Goal: Transaction & Acquisition: Book appointment/travel/reservation

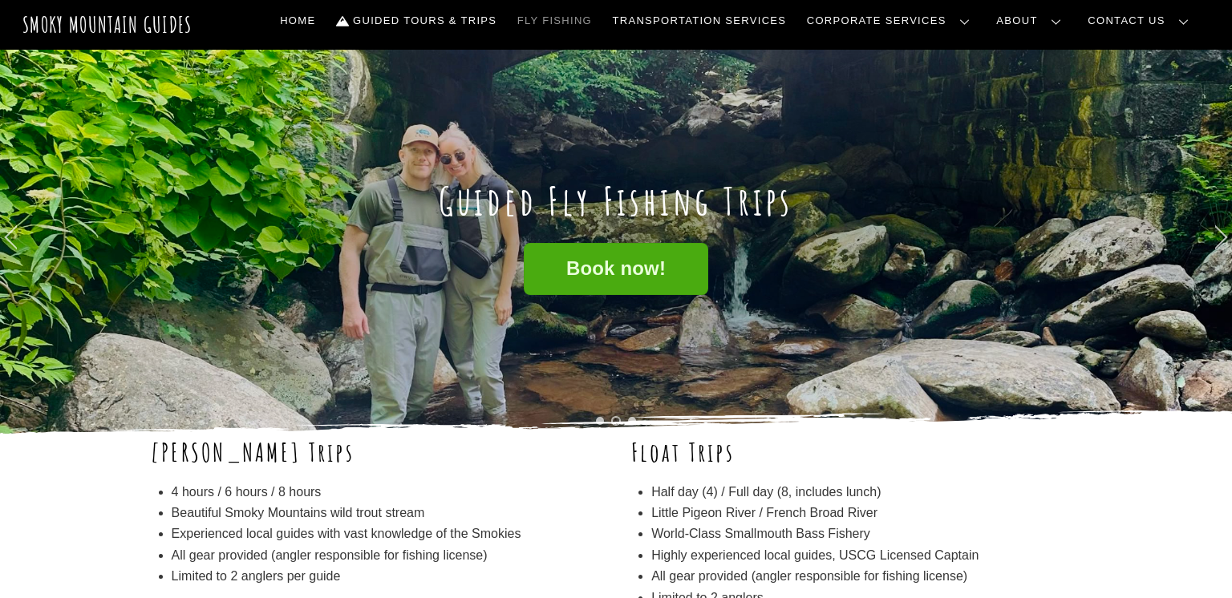
click at [878, 214] on h1 "Guided Fly Fishing Trips" at bounding box center [616, 201] width 931 height 47
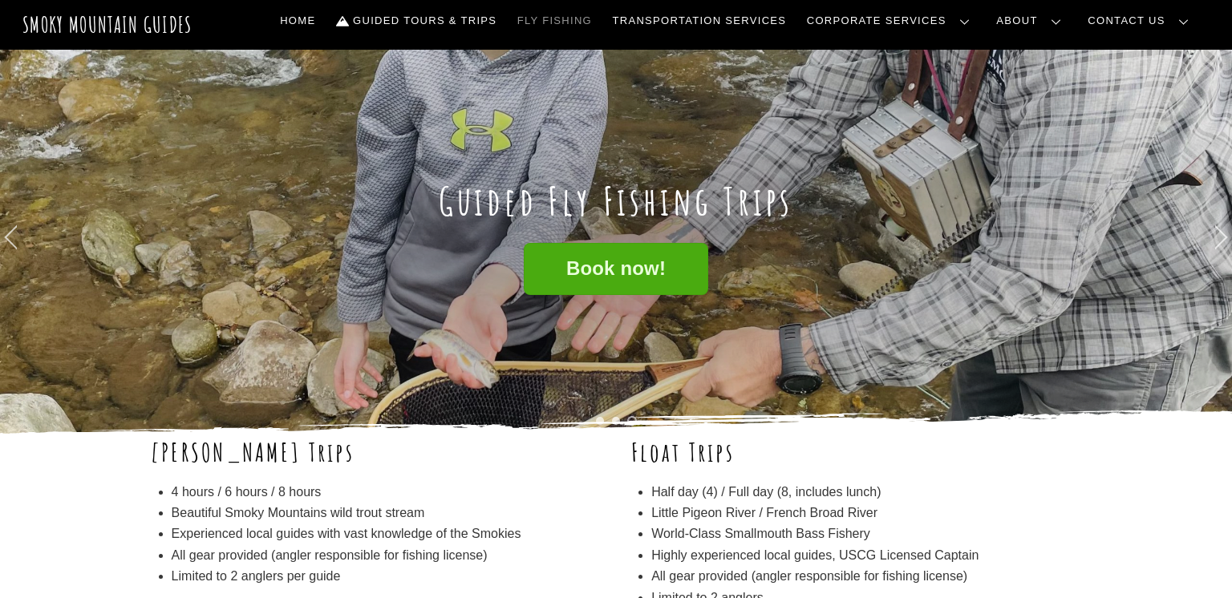
click at [767, 278] on div "Book now!" at bounding box center [616, 333] width 931 height 180
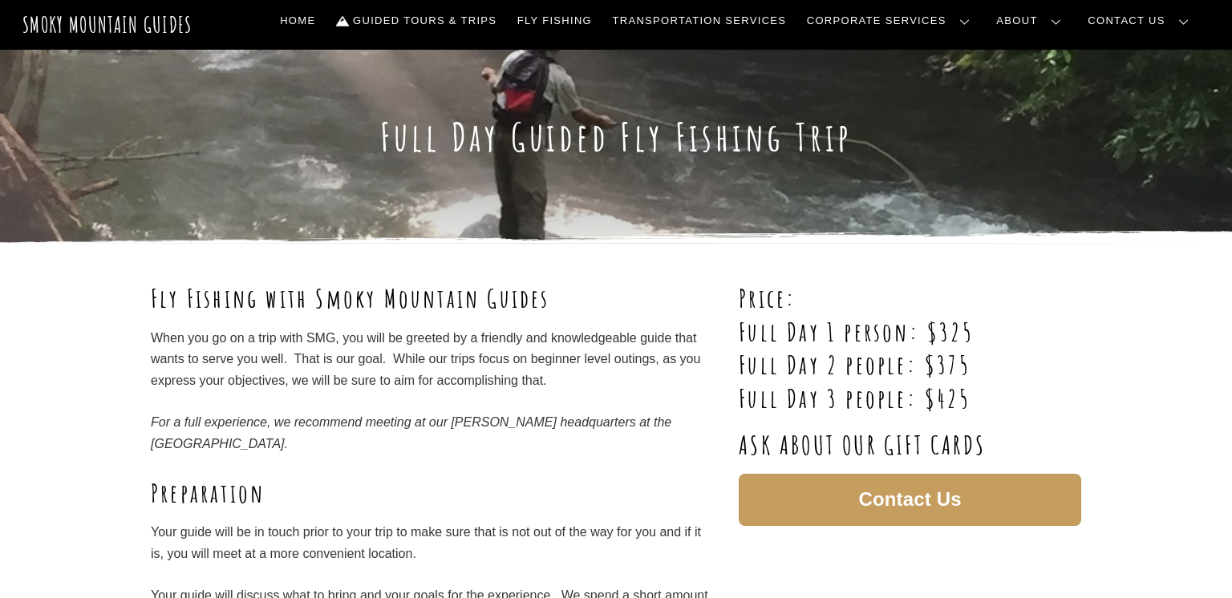
click at [944, 199] on div "Full Day Guided Fly Fishing Trip" at bounding box center [616, 147] width 931 height 194
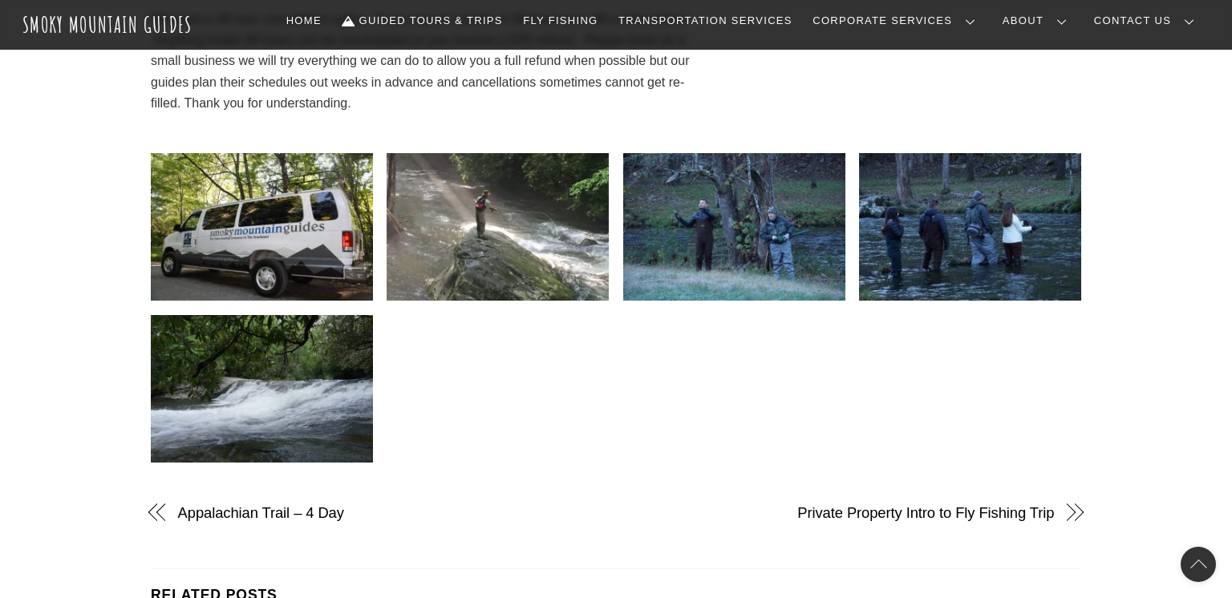
scroll to position [1572, 0]
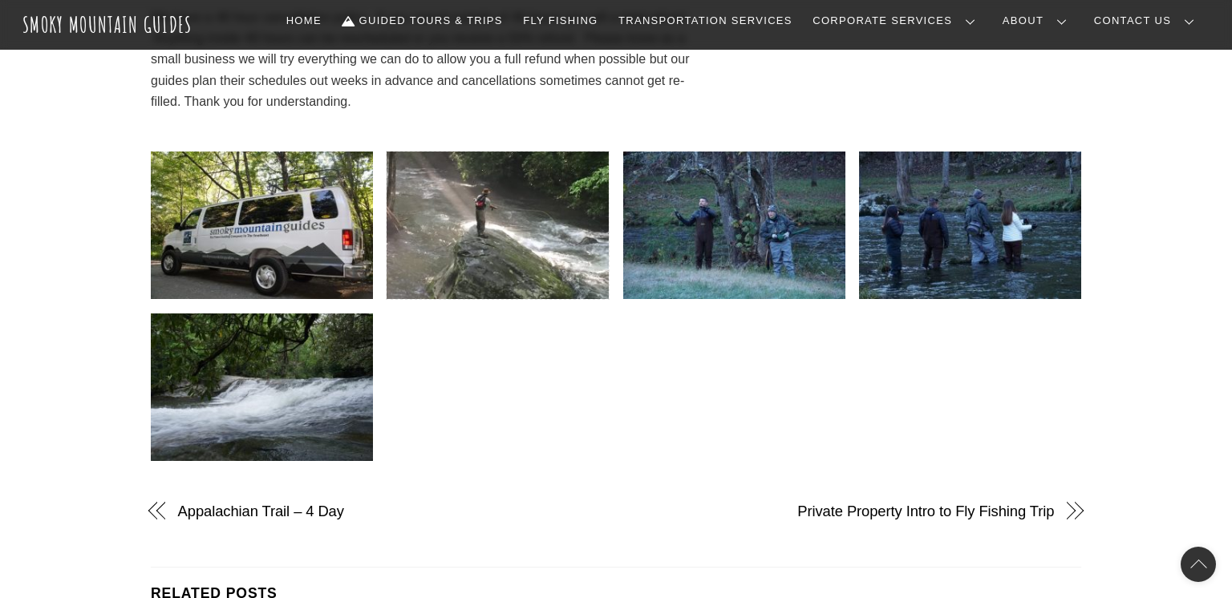
click at [500, 212] on img at bounding box center [498, 226] width 222 height 148
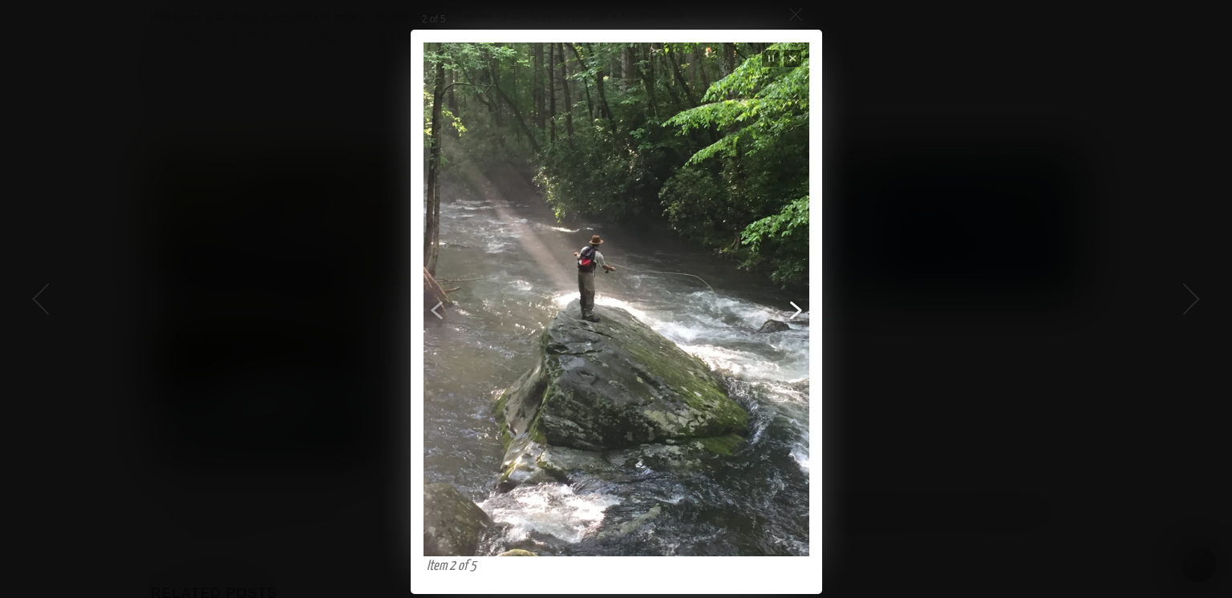
click at [712, 243] on span "Next" at bounding box center [718, 327] width 173 height 365
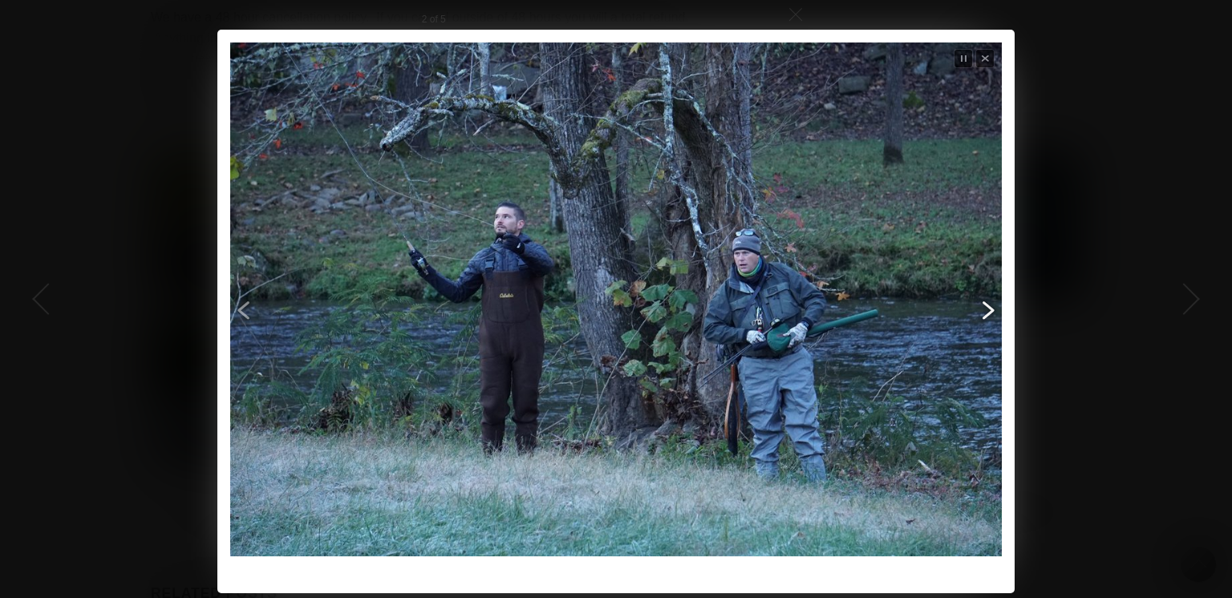
click at [712, 243] on span "Next" at bounding box center [824, 327] width 347 height 365
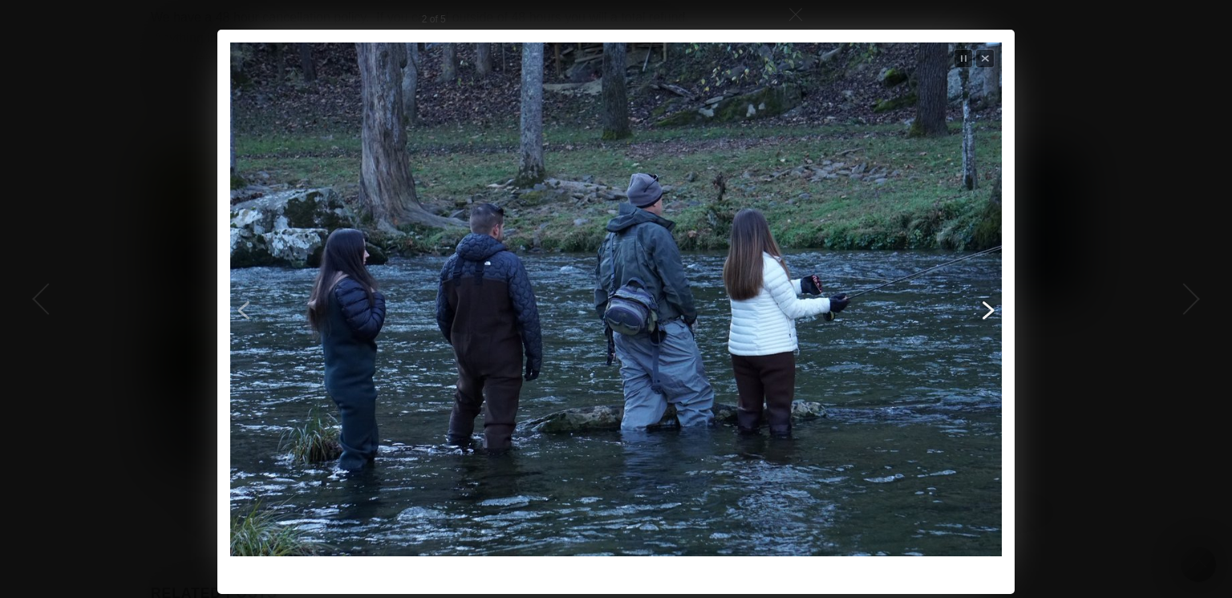
click at [712, 243] on span "Next" at bounding box center [824, 327] width 347 height 365
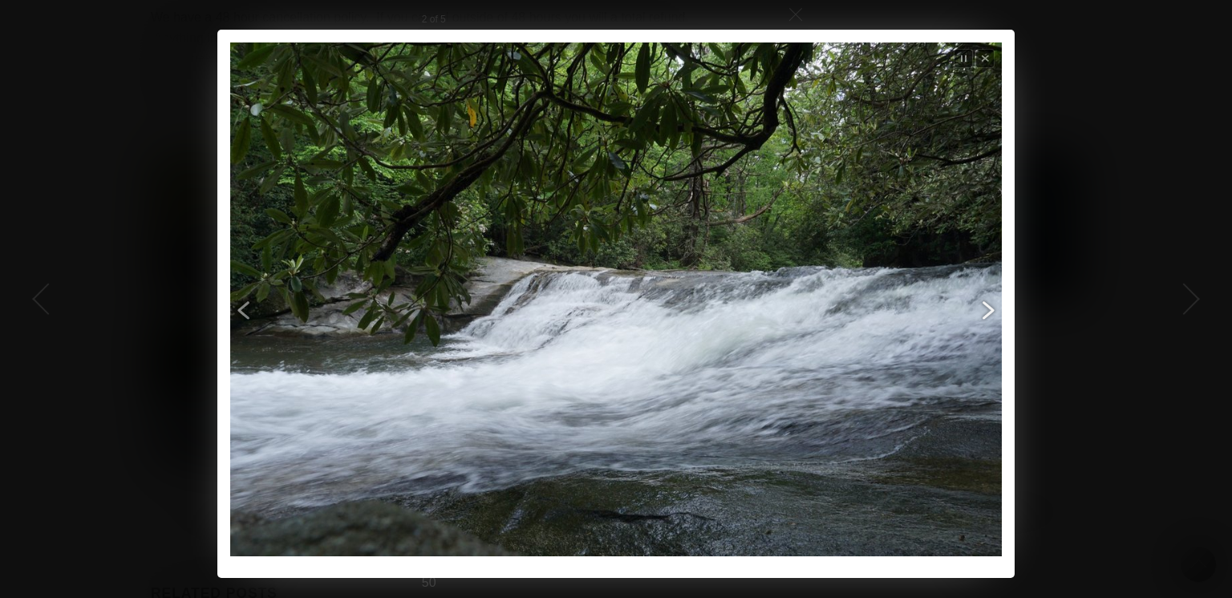
click at [712, 243] on span "Next" at bounding box center [824, 327] width 347 height 365
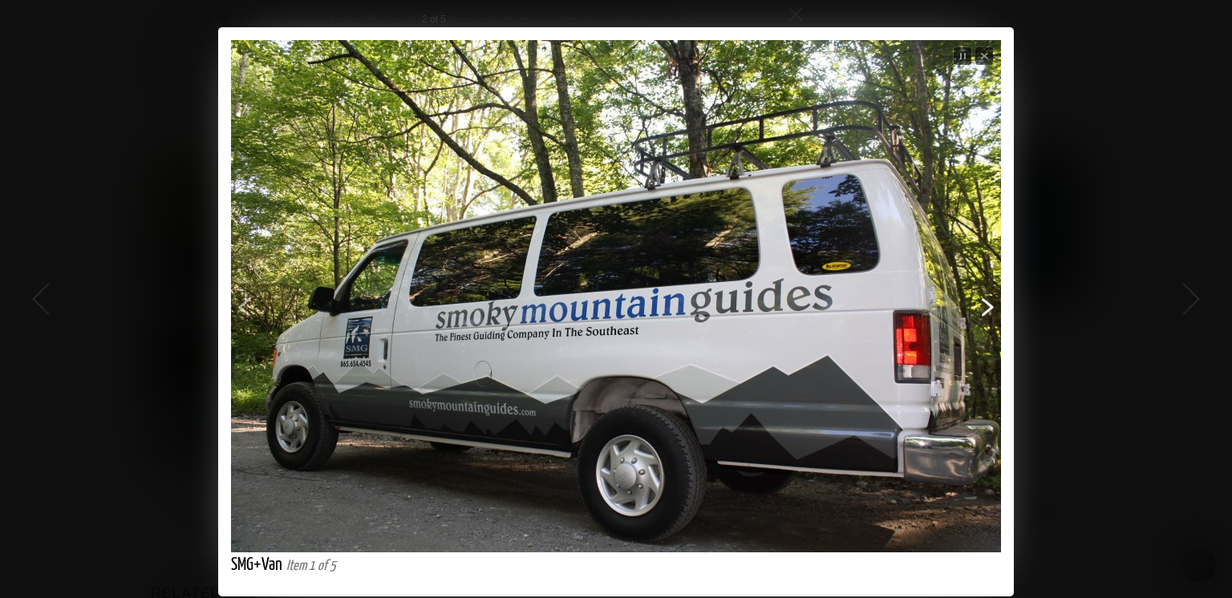
click at [709, 244] on span "Next" at bounding box center [824, 325] width 347 height 364
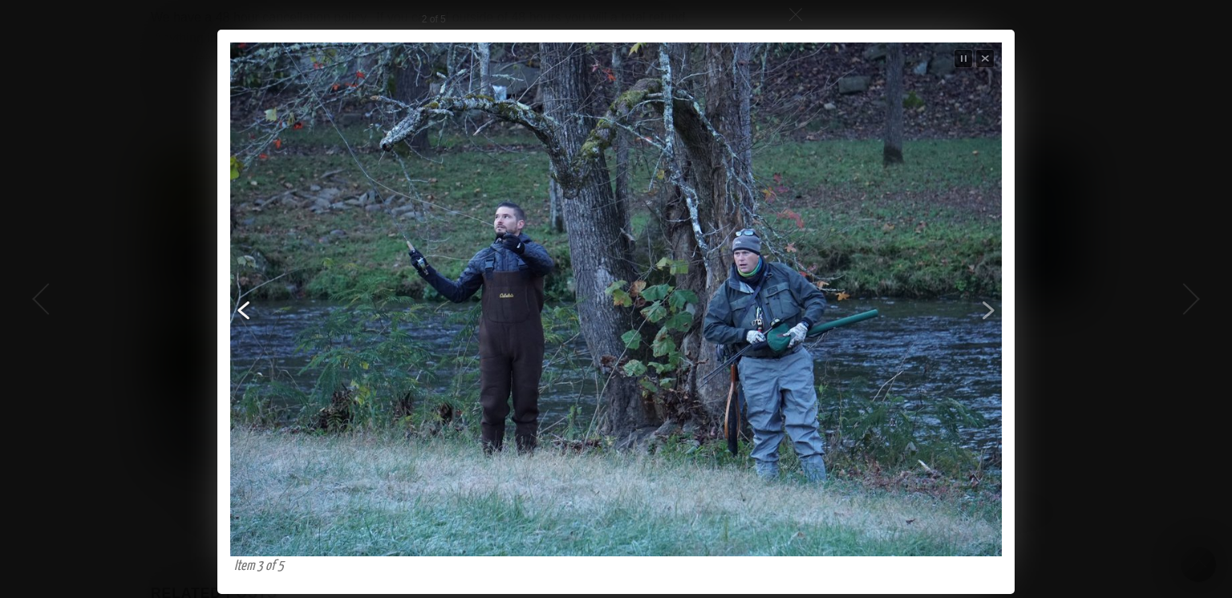
click at [251, 306] on span "Previous" at bounding box center [406, 327] width 347 height 365
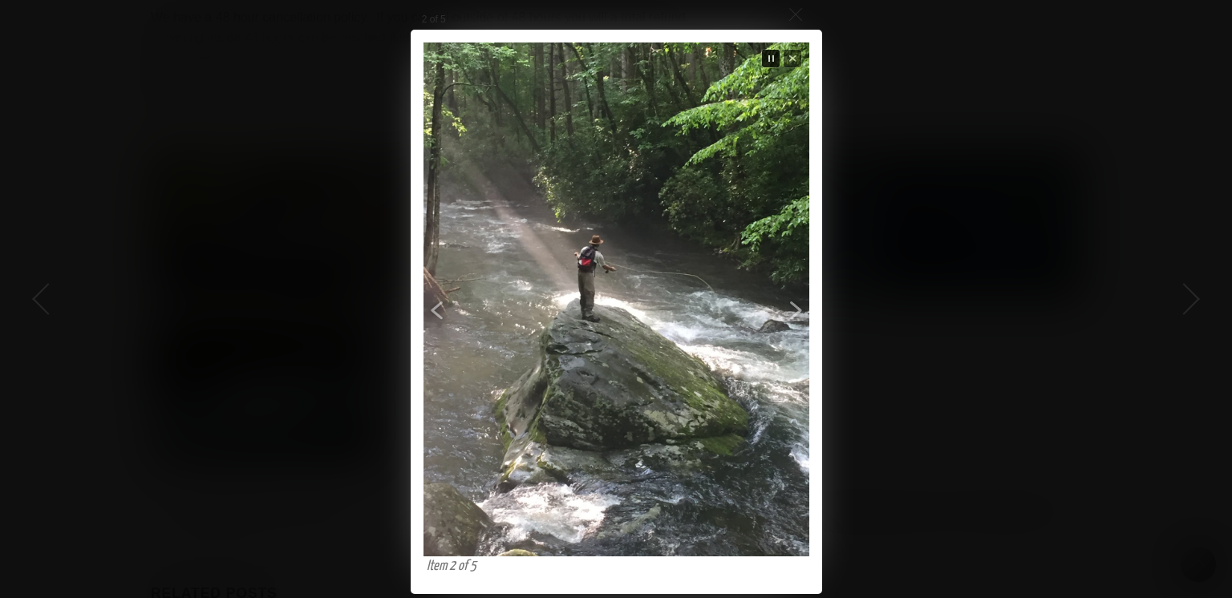
click at [771, 58] on span "Stop slideshow" at bounding box center [771, 59] width 20 height 20
